Goal: Information Seeking & Learning: Learn about a topic

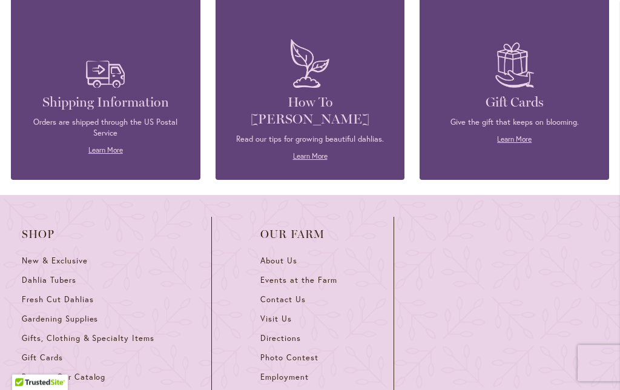
scroll to position [1550, 0]
click at [305, 151] on link "Learn More" at bounding box center [310, 155] width 35 height 9
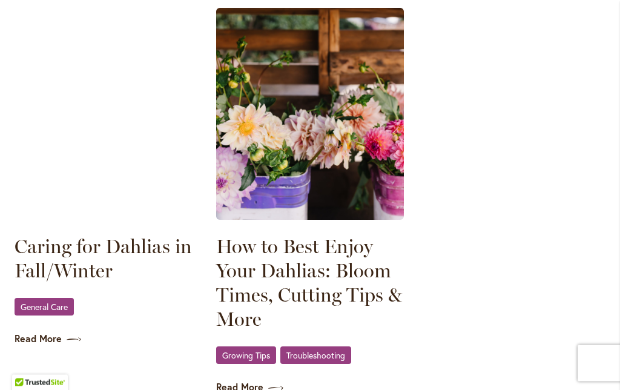
scroll to position [1767, 0]
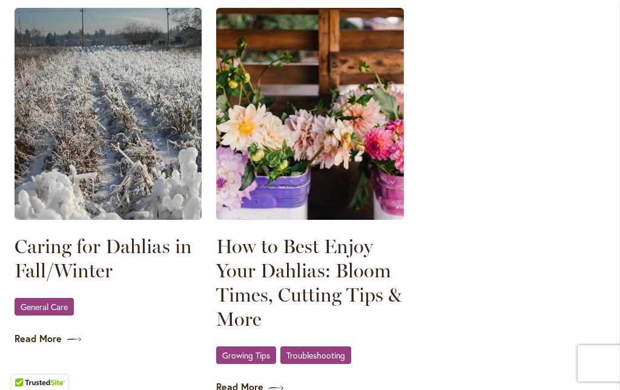
click at [34, 335] on link "Read More" at bounding box center [108, 339] width 187 height 14
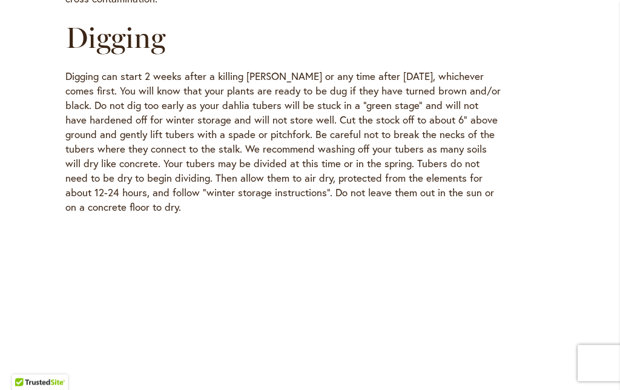
scroll to position [1369, 0]
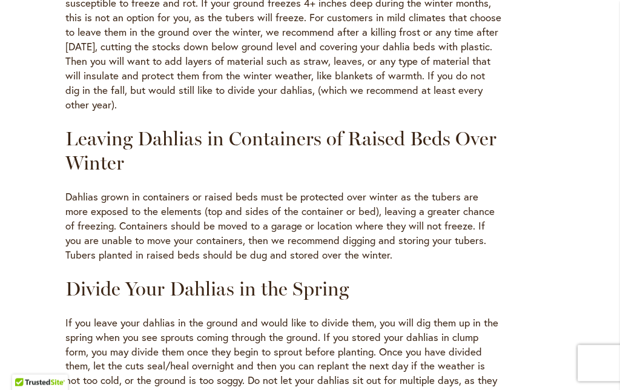
scroll to position [913, 0]
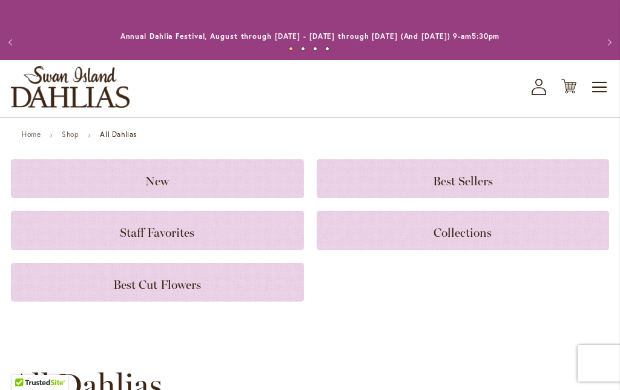
click at [148, 236] on span "Staff Favorites" at bounding box center [157, 232] width 74 height 15
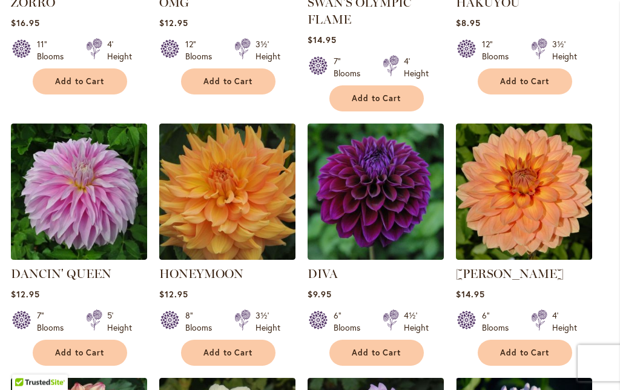
scroll to position [471, 0]
click at [74, 354] on span "Add to Cart" at bounding box center [80, 353] width 50 height 10
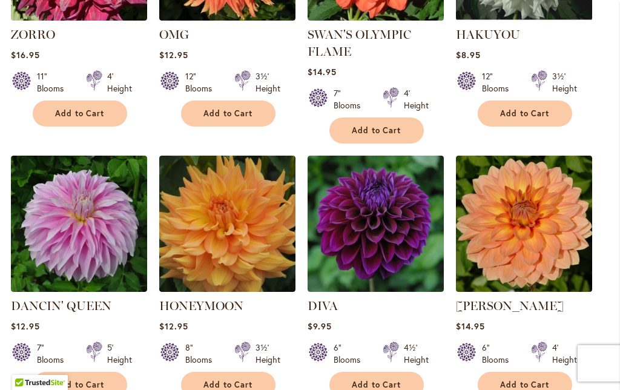
click at [59, 303] on link "DANCIN' QUEEN" at bounding box center [61, 306] width 101 height 15
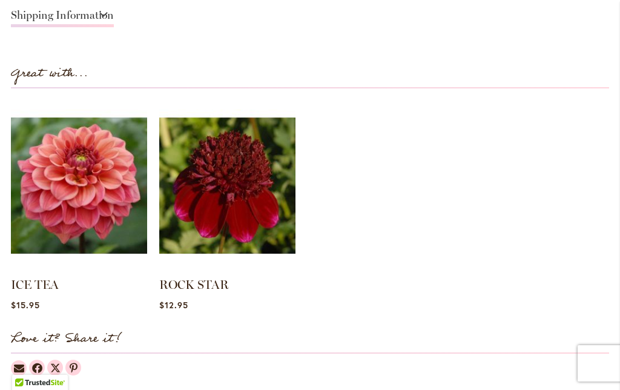
scroll to position [1144, 0]
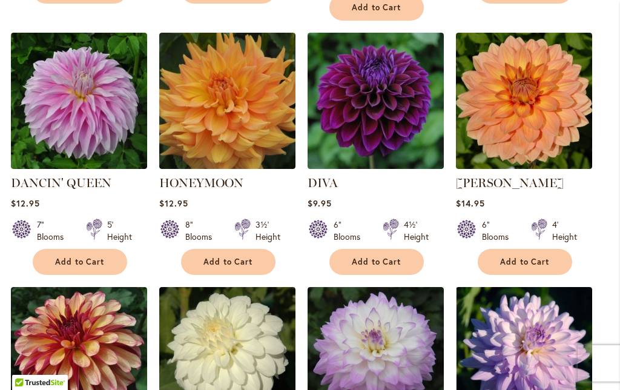
scroll to position [552, 0]
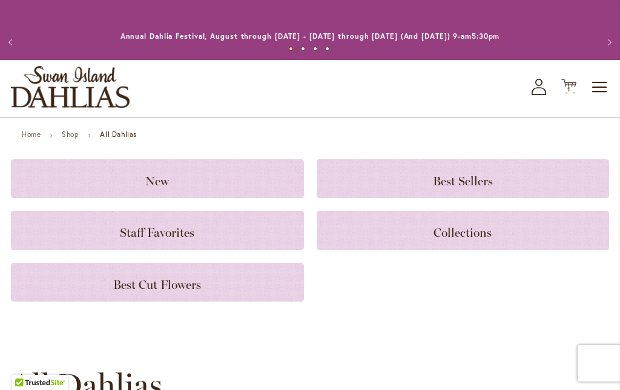
click at [125, 287] on span "Best Cut Flowers" at bounding box center [157, 284] width 88 height 15
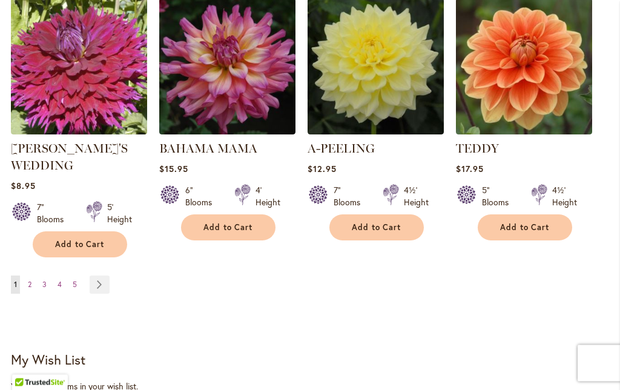
scroll to position [1103, 0]
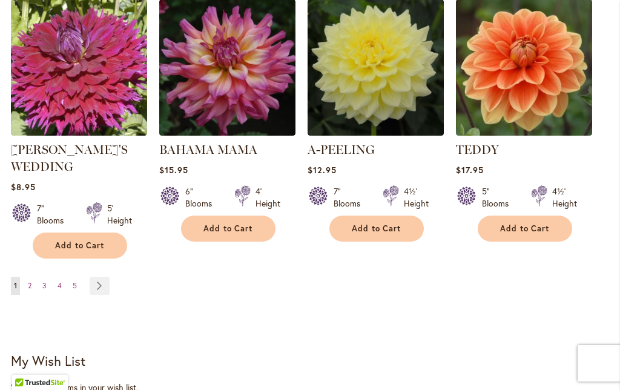
click at [33, 277] on link "Page 2" at bounding box center [30, 286] width 10 height 18
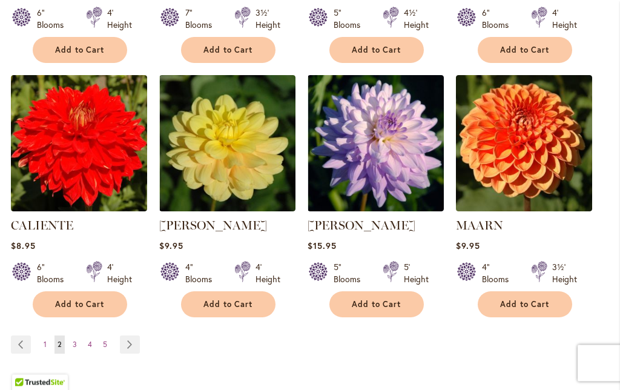
scroll to position [1040, 0]
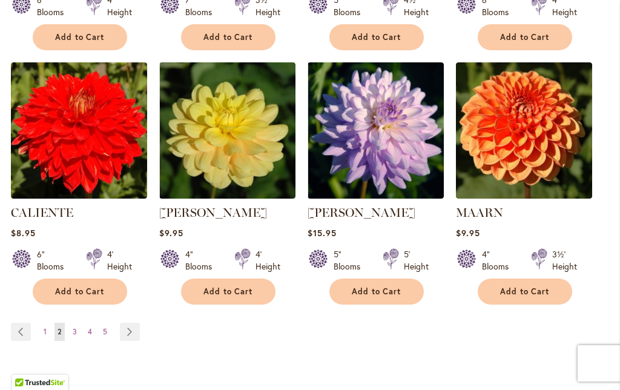
click at [131, 333] on link "Page Next" at bounding box center [130, 332] width 20 height 18
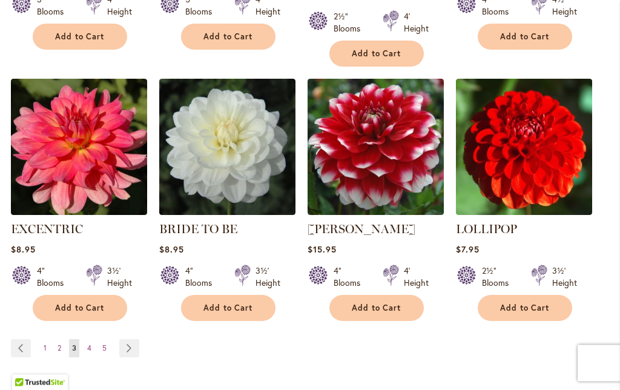
scroll to position [1059, 0]
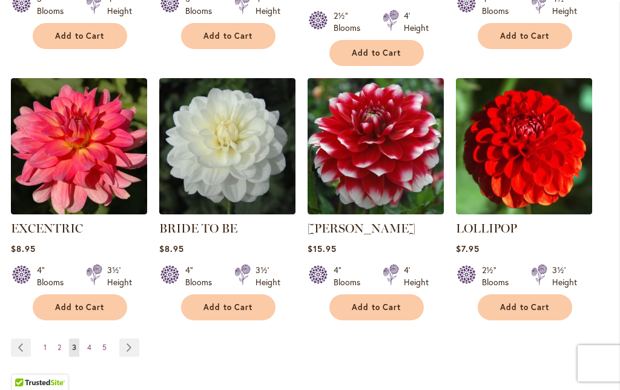
click at [93, 339] on link "Page 4" at bounding box center [89, 348] width 10 height 18
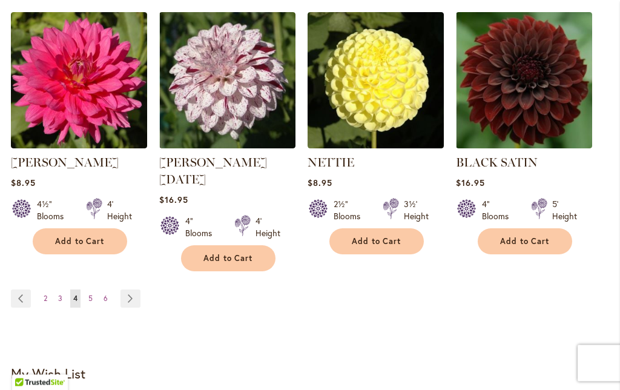
scroll to position [1108, 0]
click at [91, 294] on span "5" at bounding box center [90, 298] width 4 height 9
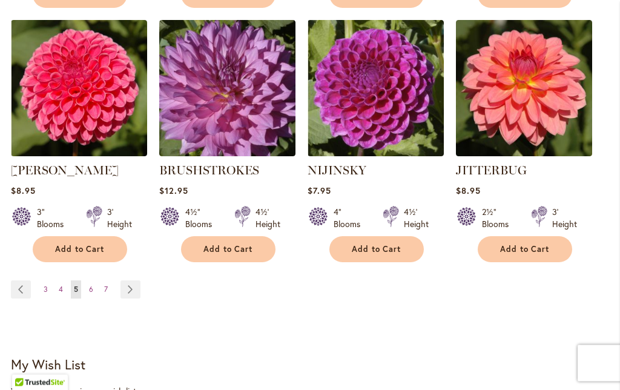
scroll to position [1088, 0]
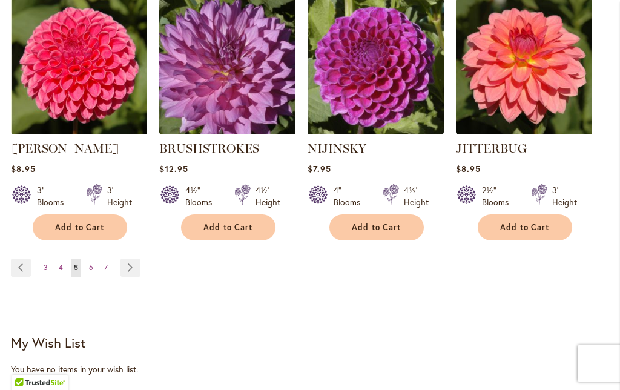
click at [126, 269] on link "Page Next" at bounding box center [131, 268] width 20 height 18
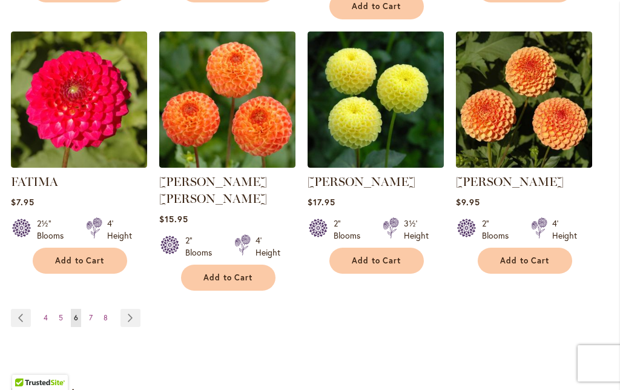
scroll to position [1120, 0]
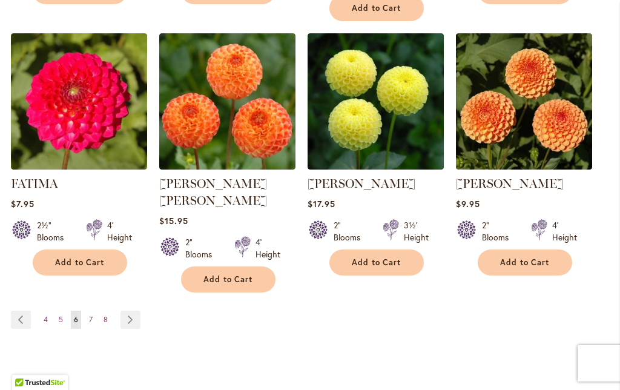
click at [125, 311] on link "Page Next" at bounding box center [131, 320] width 20 height 18
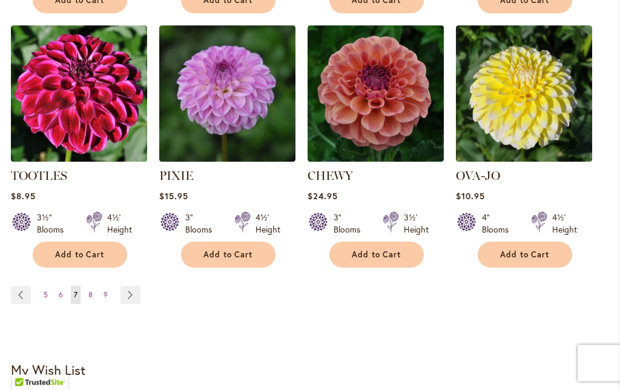
scroll to position [1094, 0]
click at [130, 286] on link "Page Next" at bounding box center [131, 295] width 20 height 18
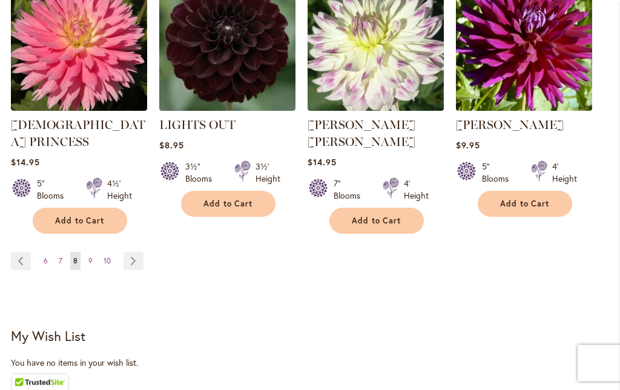
scroll to position [1109, 0]
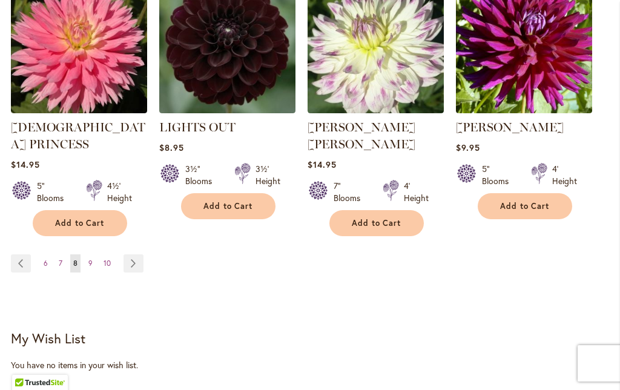
click at [131, 254] on link "Page Next" at bounding box center [134, 263] width 20 height 18
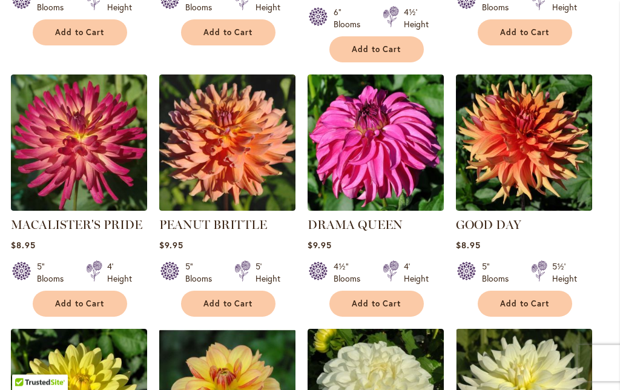
scroll to position [790, 0]
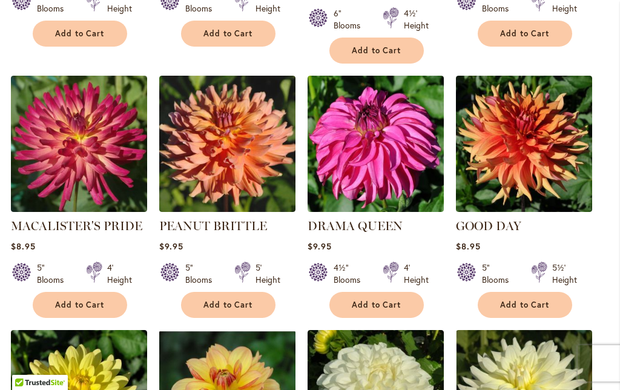
click at [72, 219] on link "MACALISTER'S PRIDE" at bounding box center [76, 226] width 131 height 15
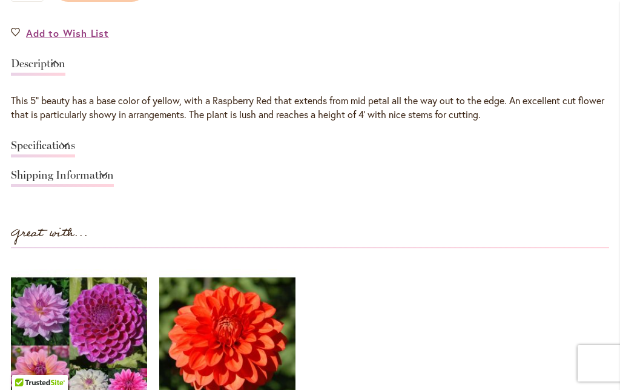
scroll to position [978, 0]
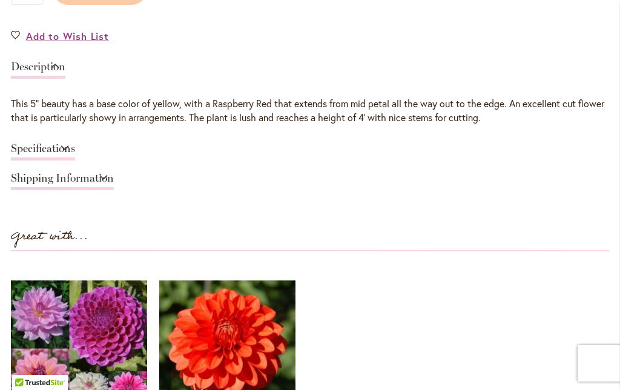
click at [48, 181] on link "Shipping Information" at bounding box center [62, 182] width 103 height 18
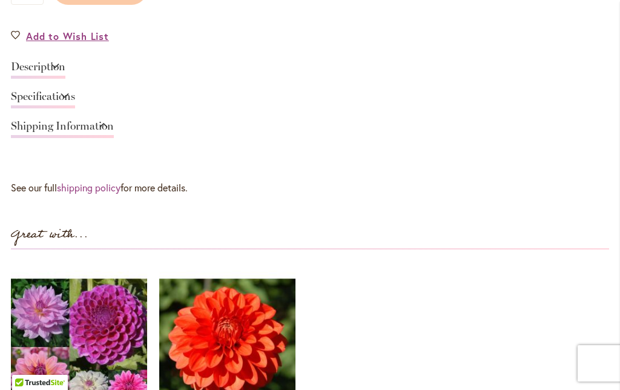
click at [30, 98] on link "Specifications" at bounding box center [43, 100] width 64 height 18
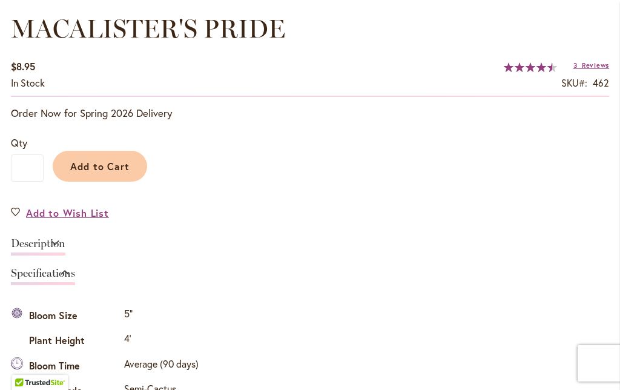
scroll to position [778, 0]
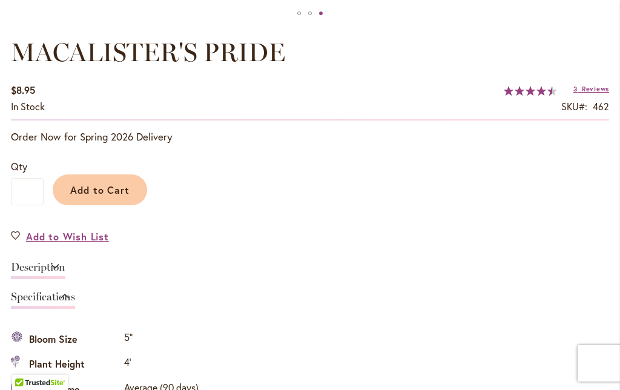
click at [35, 266] on link "Description" at bounding box center [38, 271] width 55 height 18
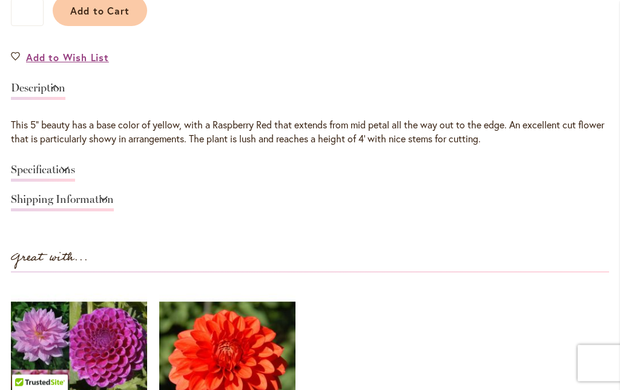
scroll to position [956, 0]
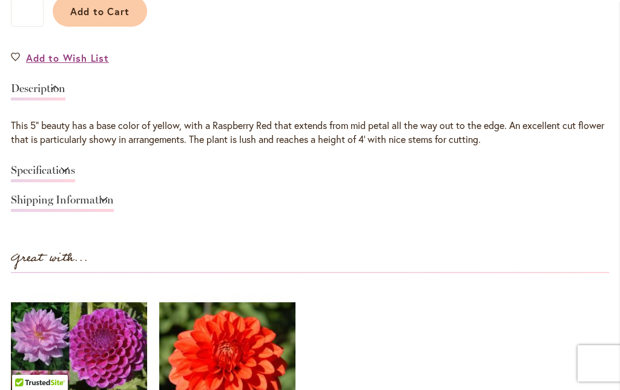
click at [34, 202] on link "Shipping Information" at bounding box center [62, 203] width 103 height 18
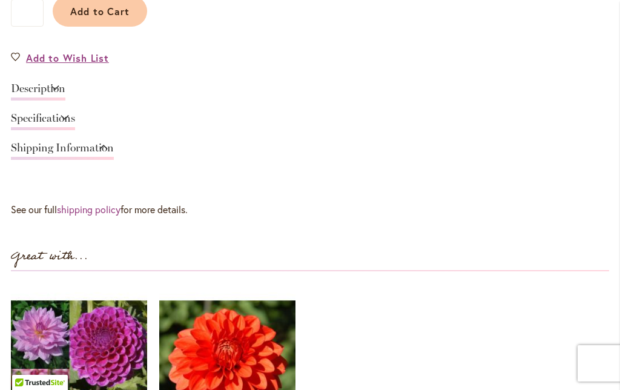
click at [96, 208] on link "shipping policy" at bounding box center [89, 209] width 64 height 13
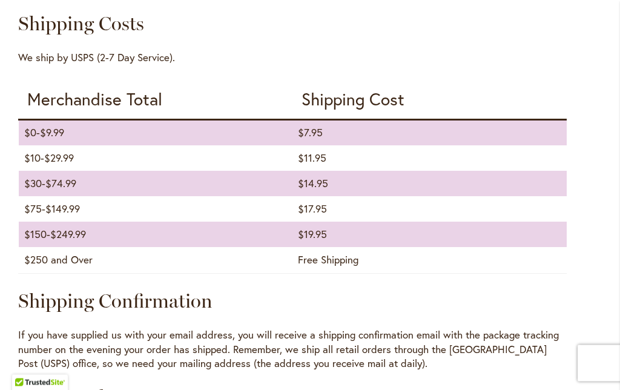
scroll to position [1333, 0]
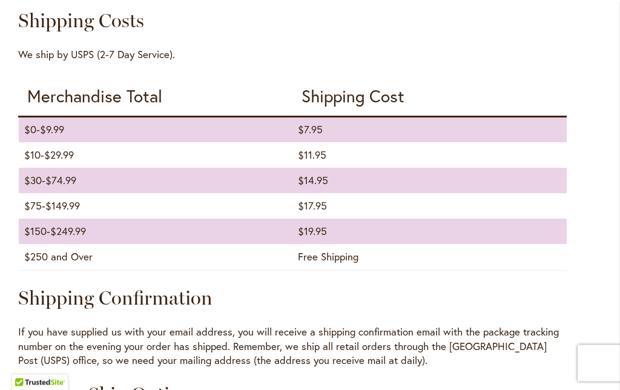
click at [44, 201] on div "Shipping Dates States Included Approximate Earliest Shipping Date [US_STATE], […" at bounding box center [292, 28] width 549 height 1345
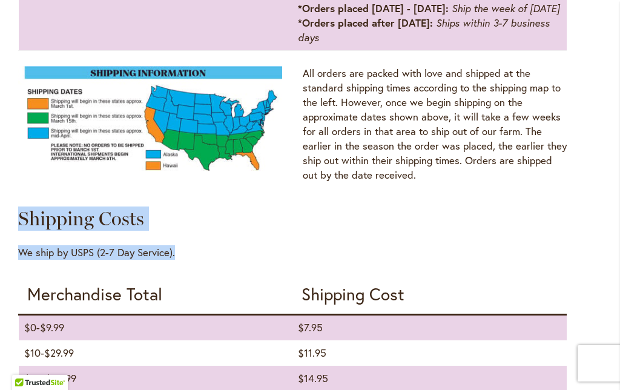
scroll to position [1097, 0]
